Goal: Task Accomplishment & Management: Use online tool/utility

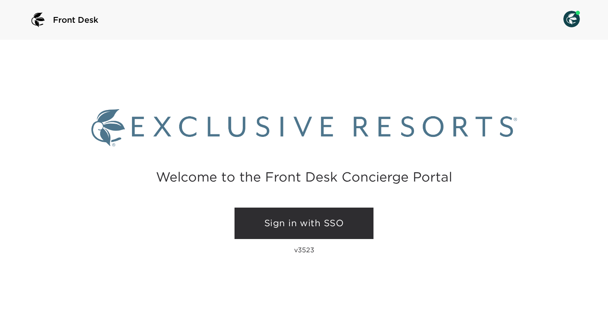
click at [272, 226] on link "Sign in with SSO" at bounding box center [304, 223] width 139 height 31
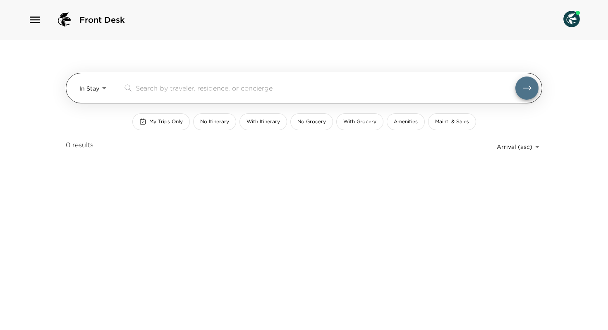
click at [106, 94] on body "Front Desk In Stay In-Stay ​ My Trips Only No Itinerary With Itinerary No Groce…" at bounding box center [304, 165] width 608 height 330
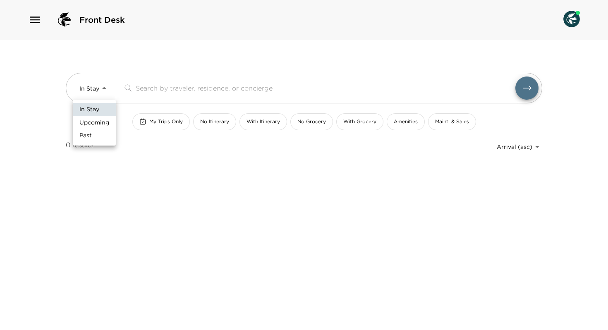
click at [91, 137] on span "Past" at bounding box center [85, 136] width 12 height 8
type input "Past"
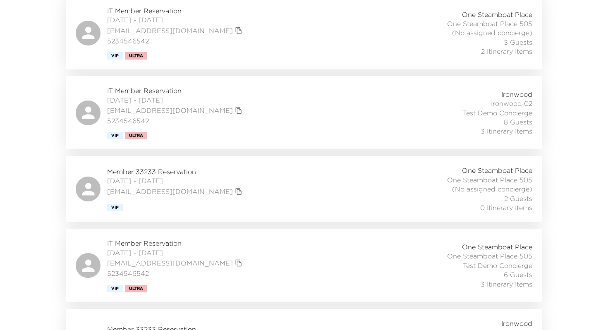
scroll to position [1743, 0]
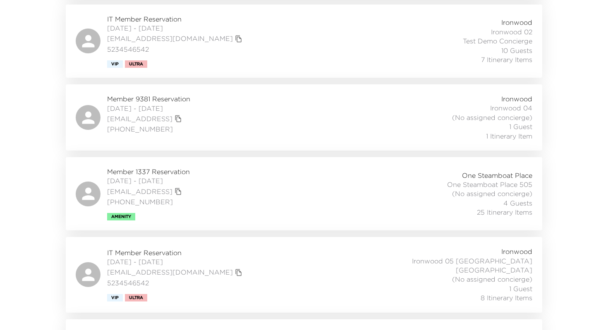
click at [219, 330] on span "IT Member Reservation" at bounding box center [175, 334] width 137 height 9
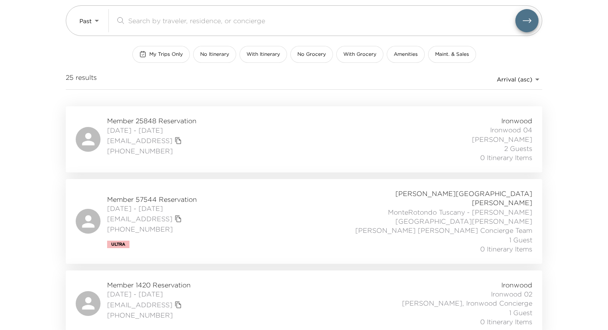
scroll to position [0, 0]
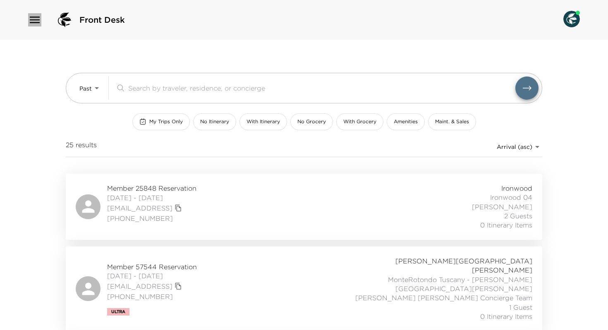
click at [37, 15] on icon "button" at bounding box center [34, 19] width 13 height 13
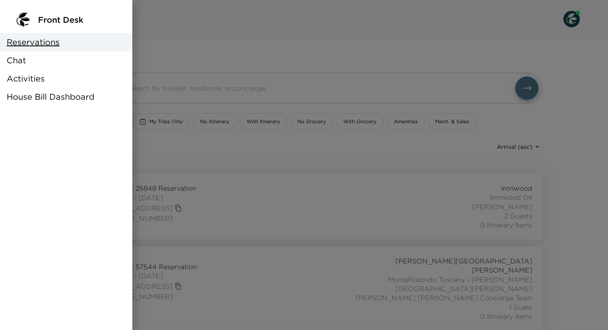
click at [43, 99] on span "House Bill Dashboard" at bounding box center [51, 97] width 88 height 12
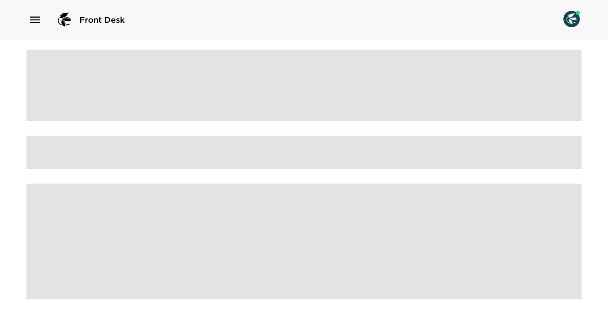
click at [35, 21] on icon "button" at bounding box center [34, 19] width 13 height 13
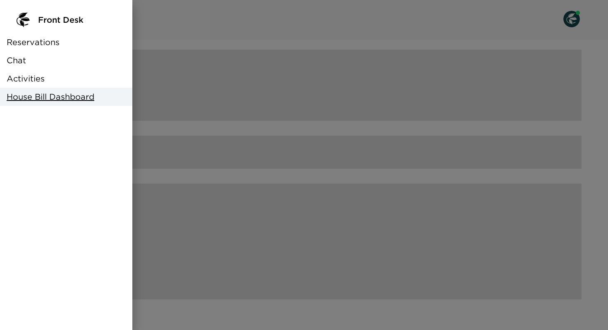
click at [34, 39] on span "Reservations" at bounding box center [33, 42] width 53 height 12
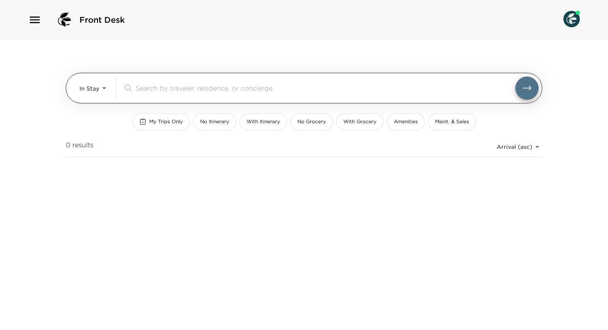
click at [106, 91] on body "Front Desk In Stay In-Stay ​ My Trips Only No Itinerary With Itinerary No Groce…" at bounding box center [304, 165] width 608 height 330
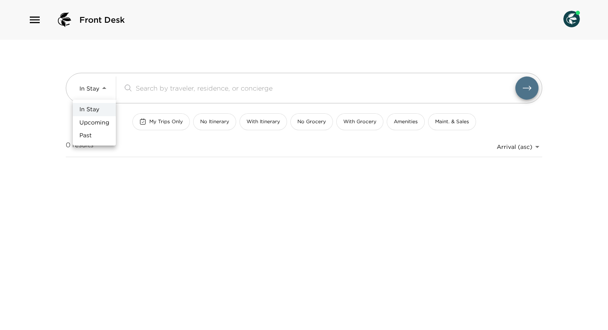
click at [95, 127] on li "Upcoming" at bounding box center [94, 122] width 43 height 13
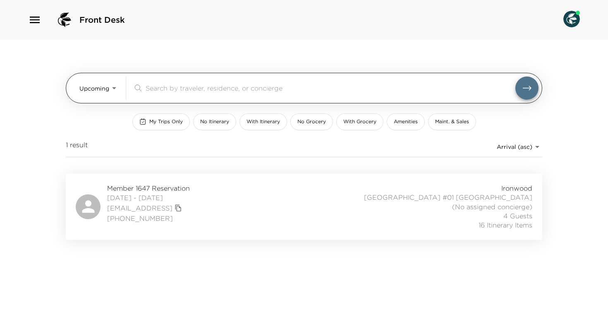
click at [105, 89] on body "Front Desk Upcoming Upcoming ​ My Trips Only No Itinerary With Itinerary No Gro…" at bounding box center [304, 165] width 608 height 330
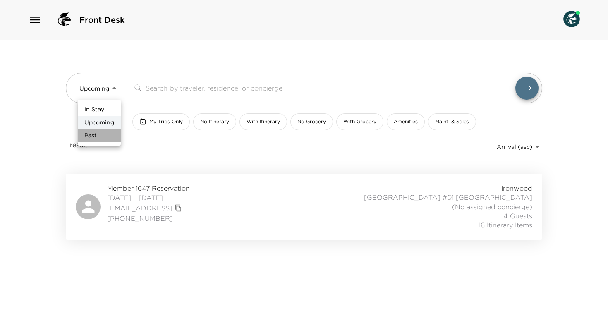
click at [99, 135] on li "Past" at bounding box center [99, 135] width 43 height 13
type input "Past"
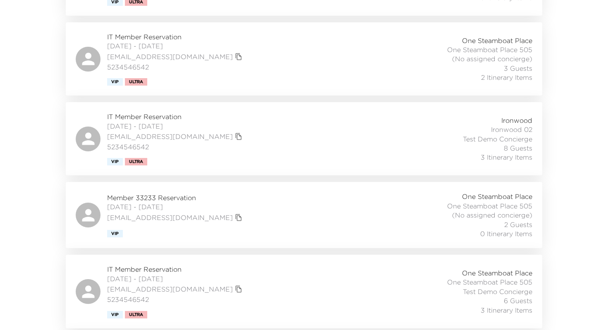
scroll to position [1337, 0]
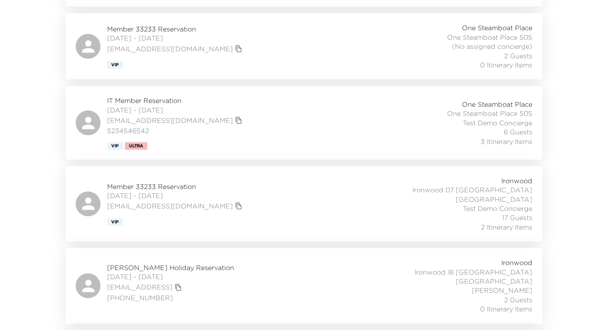
click at [218, 263] on span "Loren Holiday Reservation" at bounding box center [170, 267] width 127 height 9
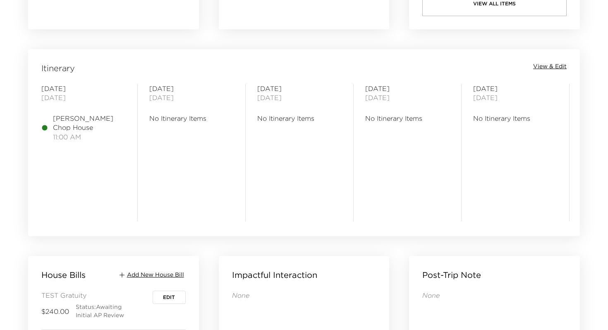
scroll to position [858, 0]
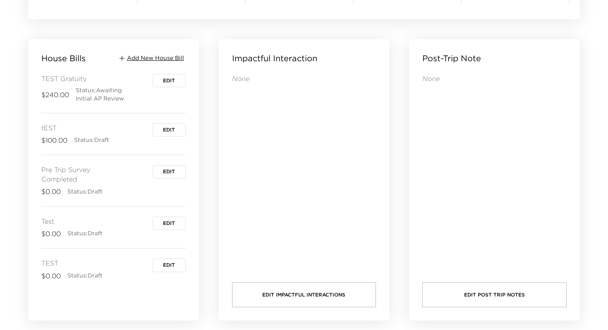
click at [170, 225] on span "Edit" at bounding box center [169, 224] width 12 height 6
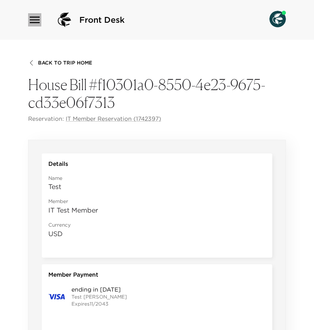
click at [33, 23] on icon "button" at bounding box center [35, 20] width 10 height 7
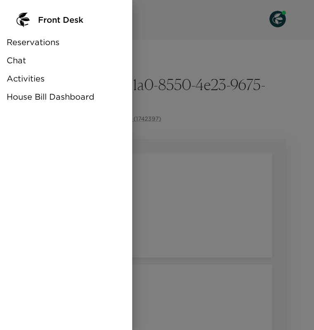
click at [209, 71] on div at bounding box center [157, 165] width 314 height 330
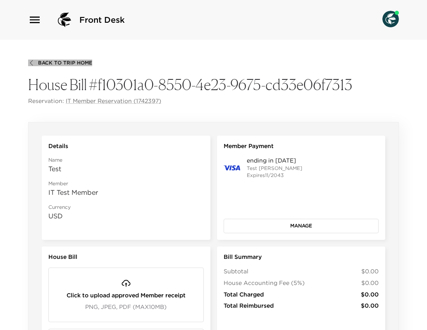
click at [66, 61] on span "Back To Trip Home" at bounding box center [65, 63] width 54 height 6
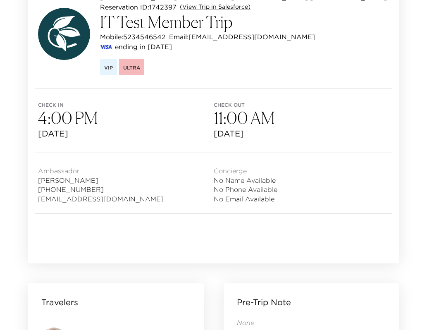
scroll to position [106, 0]
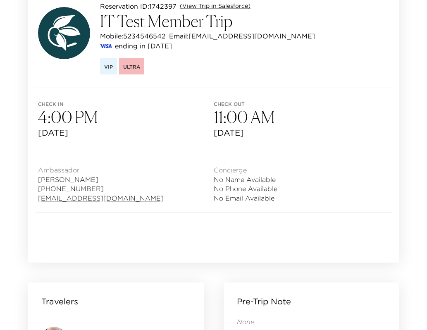
click at [82, 133] on span "[DATE]" at bounding box center [126, 133] width 176 height 12
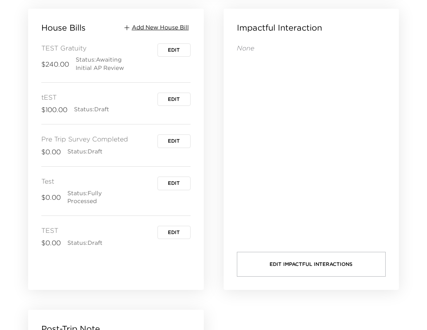
scroll to position [1189, 0]
click at [152, 25] on span "Add New House Bill" at bounding box center [160, 28] width 57 height 8
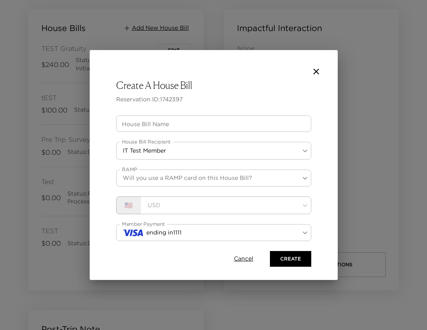
click at [151, 124] on input "House Bill Name" at bounding box center [213, 123] width 195 height 17
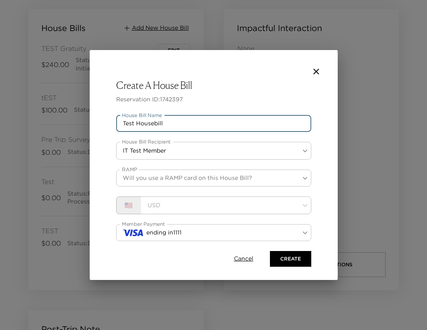
click at [144, 124] on input "Test Housebill" at bounding box center [213, 123] width 195 height 17
type input "Dep Date HB test"
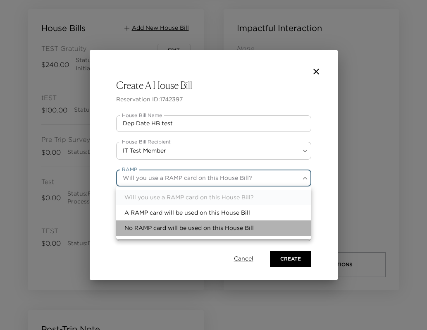
click at [151, 226] on li "No RAMP card will be used on this House Bill" at bounding box center [213, 228] width 195 height 15
type input "noRamp"
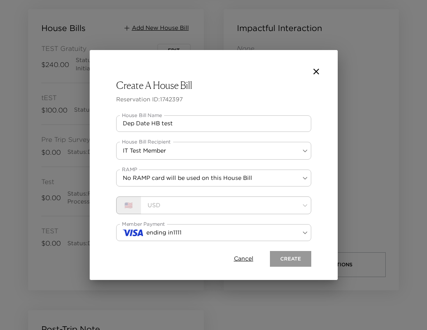
click at [280, 259] on button "Create" at bounding box center [290, 259] width 41 height 16
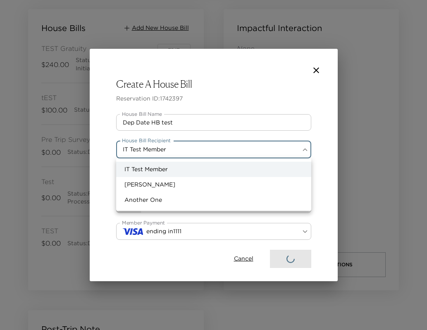
click at [314, 122] on div at bounding box center [213, 165] width 427 height 330
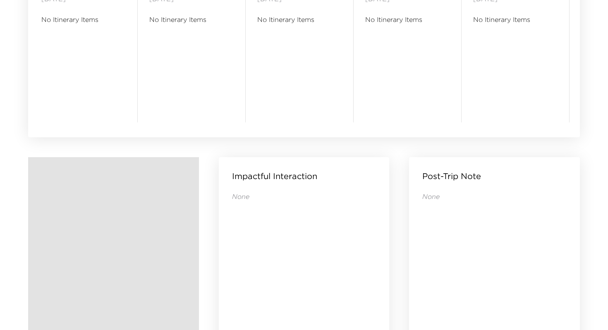
scroll to position [858, 0]
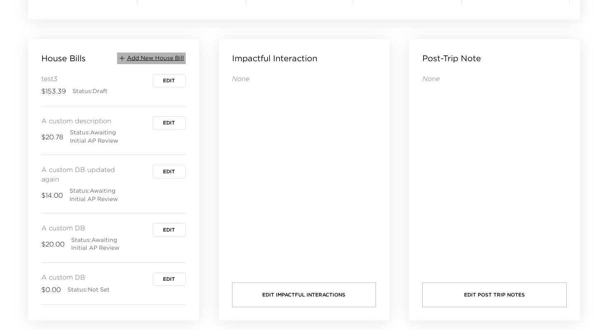
click at [158, 60] on span "Add New House Bill" at bounding box center [155, 58] width 57 height 8
